Goal: Information Seeking & Learning: Learn about a topic

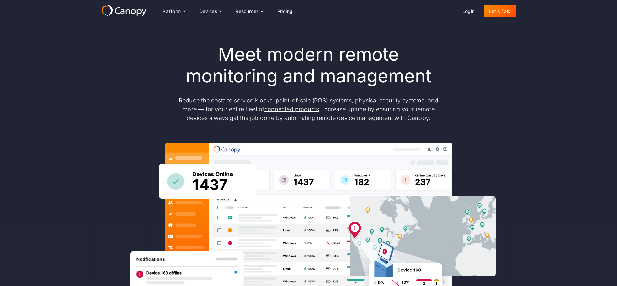
scroll to position [3, 0]
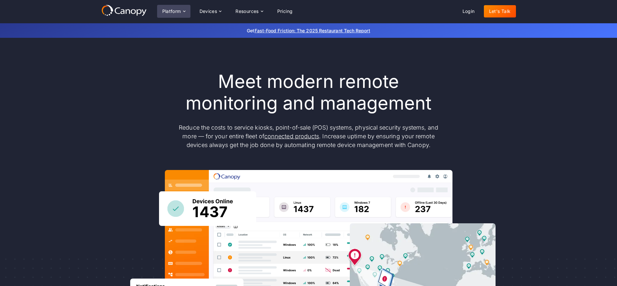
click at [175, 11] on div "Platform" at bounding box center [171, 11] width 19 height 5
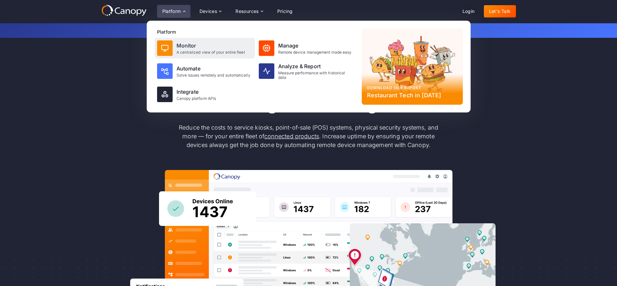
click at [185, 50] on div "A centralized view of your entire fleet" at bounding box center [210, 52] width 69 height 5
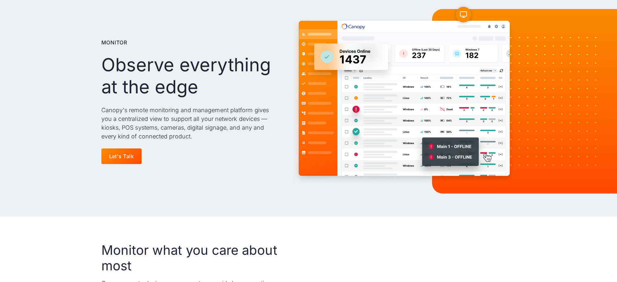
scroll to position [52, 0]
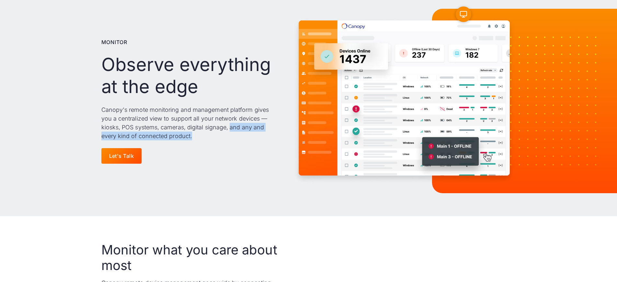
drag, startPoint x: 246, startPoint y: 131, endPoint x: 199, endPoint y: 138, distance: 47.4
click at [199, 138] on p "Canopy's remote monitoring and management platform gives you a centralized view…" at bounding box center [190, 122] width 178 height 35
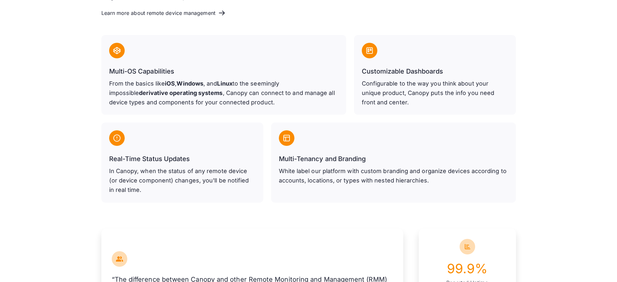
scroll to position [370, 0]
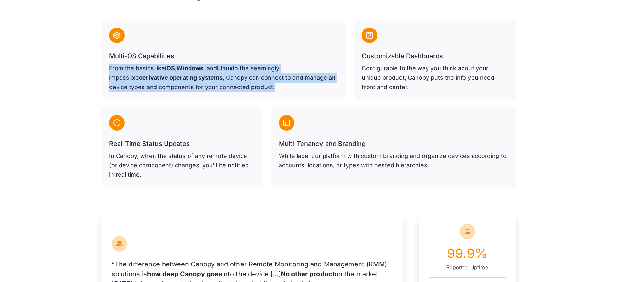
drag, startPoint x: 155, startPoint y: 72, endPoint x: 258, endPoint y: 92, distance: 105.1
click at [257, 92] on div "Monitor what you care about most Canopy remote device management goes wide by c…" at bounding box center [308, 55] width 617 height 315
click at [307, 95] on div "Multi-OS Capabilities From the basics like iOS , Windows , and Linux to the see…" at bounding box center [223, 60] width 245 height 80
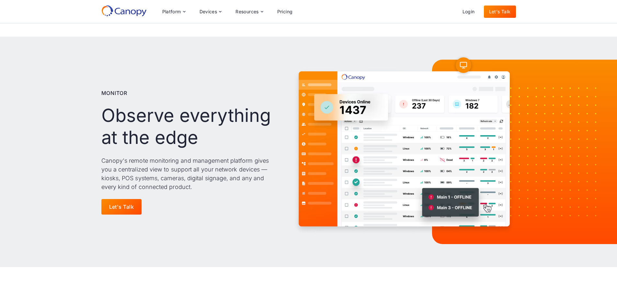
scroll to position [0, 0]
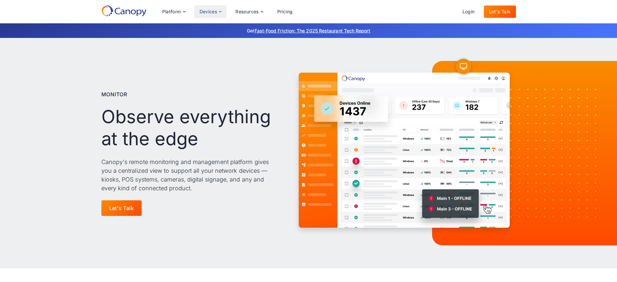
click at [218, 9] on icon at bounding box center [220, 11] width 5 height 5
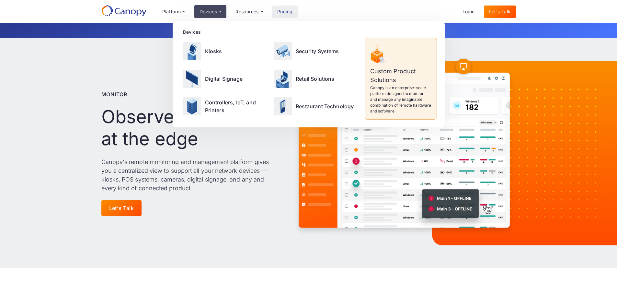
click at [285, 6] on link "Pricing" at bounding box center [285, 12] width 26 height 12
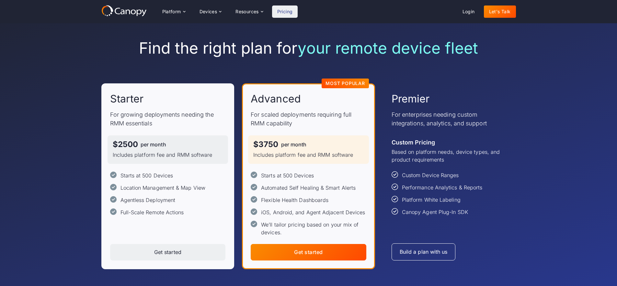
scroll to position [10, 0]
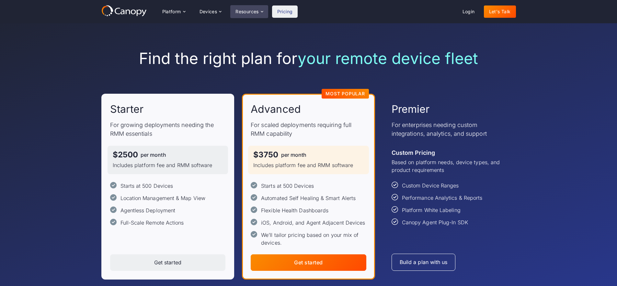
click at [257, 12] on div "Resources" at bounding box center [246, 11] width 23 height 5
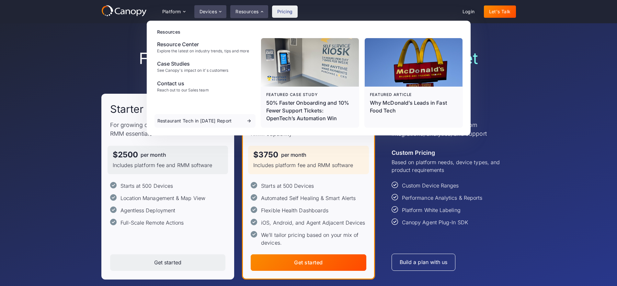
click at [199, 17] on div "Devices" at bounding box center [210, 11] width 32 height 13
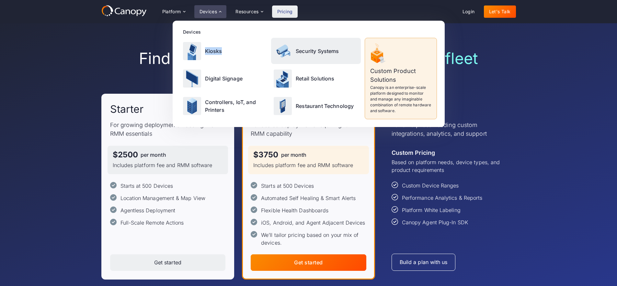
drag, startPoint x: 251, startPoint y: 40, endPoint x: 280, endPoint y: 53, distance: 31.2
click at [278, 53] on div "Devices Kiosks Security Systems Digital Signage Retail Solutions Controllers, I…" at bounding box center [308, 73] width 256 height 91
click at [534, 204] on div "Find the right plan for your remote device fleet Starter For growing deployment…" at bounding box center [308, 164] width 617 height 303
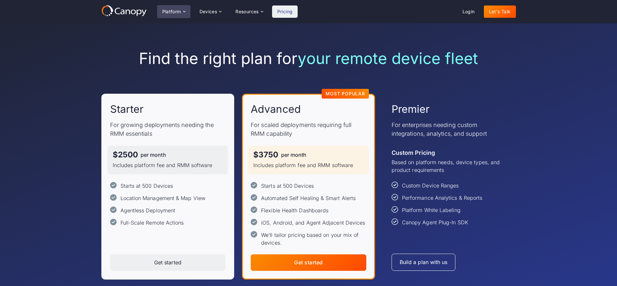
click at [171, 12] on div "Platform" at bounding box center [171, 11] width 19 height 5
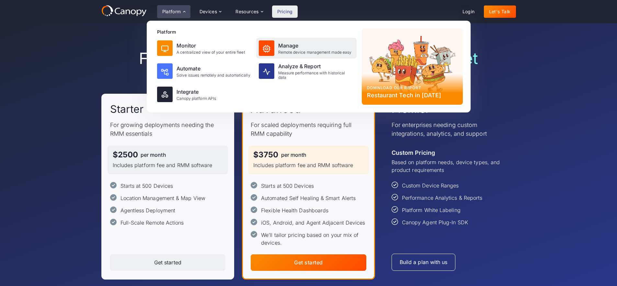
click at [309, 50] on div "Remote device management made easy" at bounding box center [314, 52] width 73 height 5
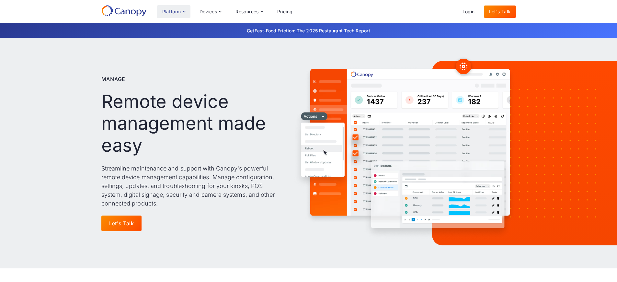
click at [175, 10] on div "Platform" at bounding box center [171, 11] width 19 height 5
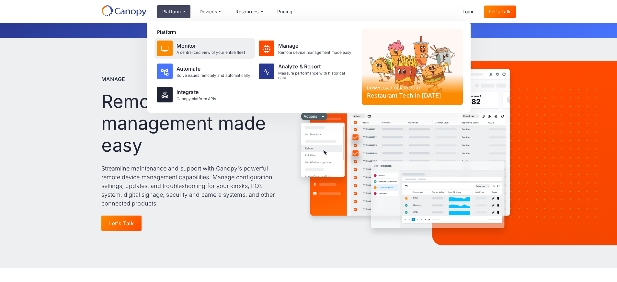
click at [188, 48] on div "Monitor" at bounding box center [210, 46] width 69 height 8
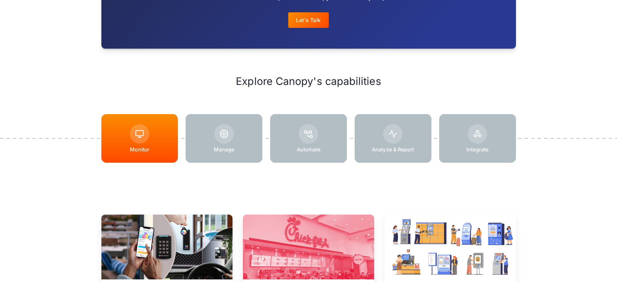
scroll to position [859, 0]
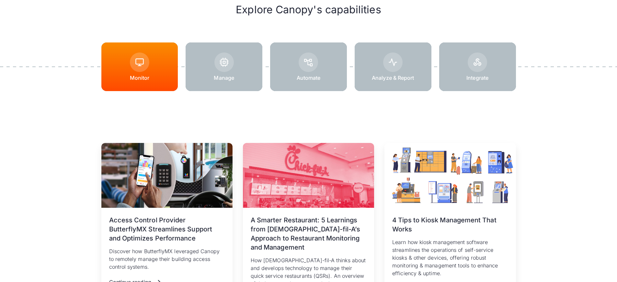
click at [326, 65] on div at bounding box center [308, 66] width 77 height 49
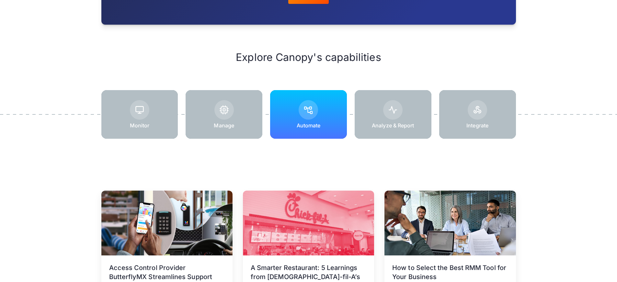
scroll to position [924, 0]
click at [219, 110] on div at bounding box center [223, 109] width 19 height 19
